Goal: Browse casually

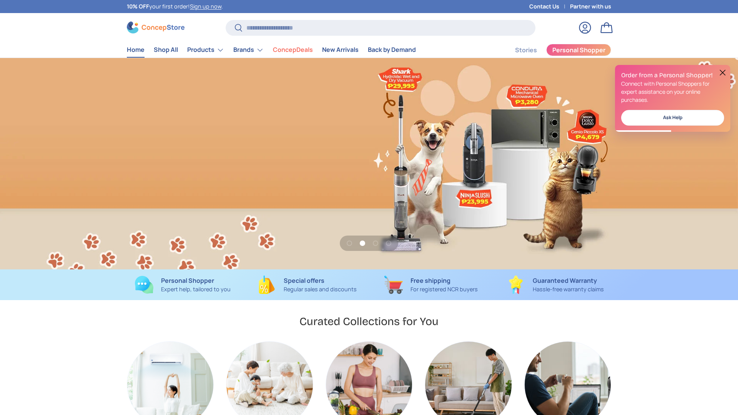
scroll to position [0, 738]
